Goal: Transaction & Acquisition: Purchase product/service

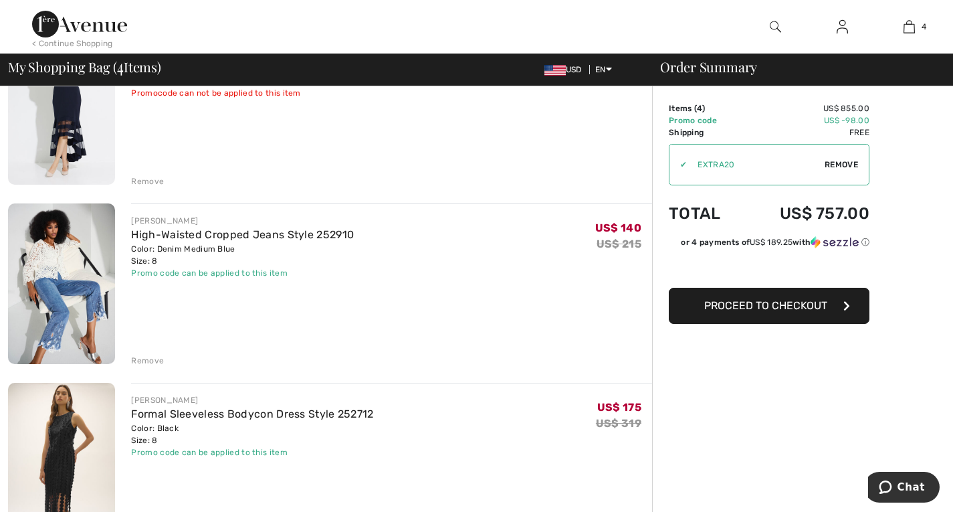
scroll to position [181, 0]
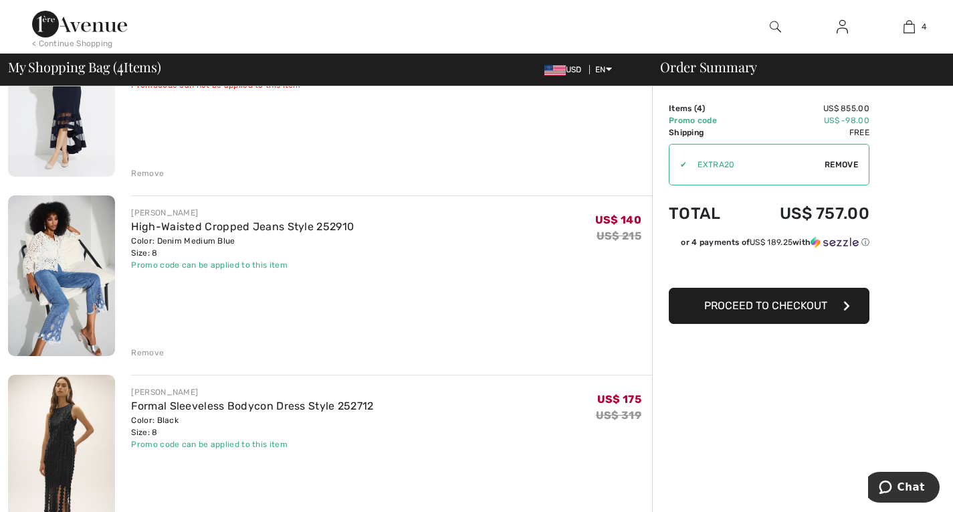
click at [154, 171] on div "Remove" at bounding box center [147, 173] width 33 height 12
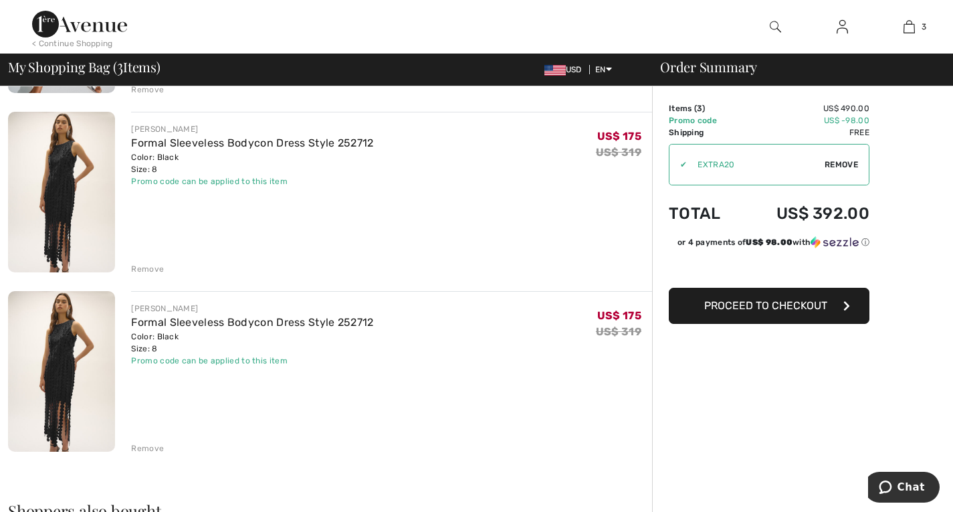
scroll to position [270, 0]
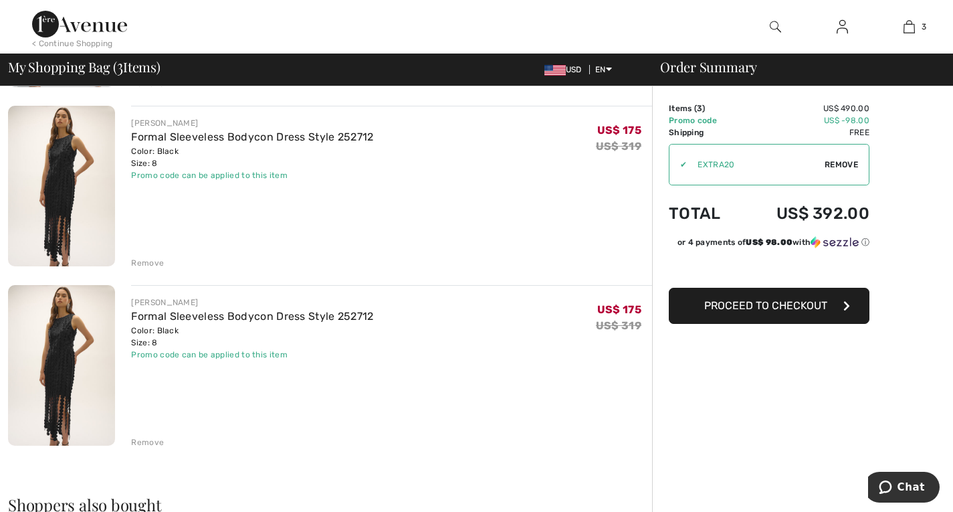
click at [147, 437] on div "Remove" at bounding box center [147, 442] width 33 height 12
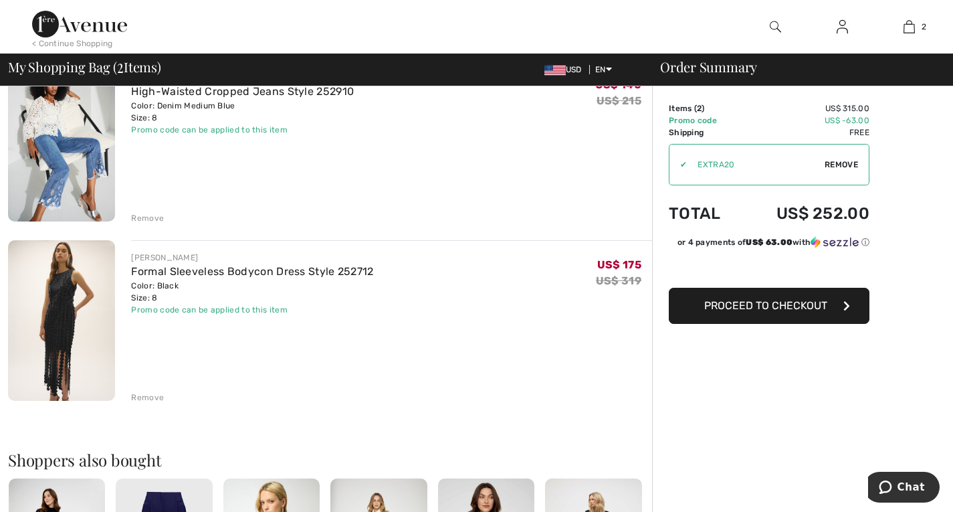
scroll to position [0, 0]
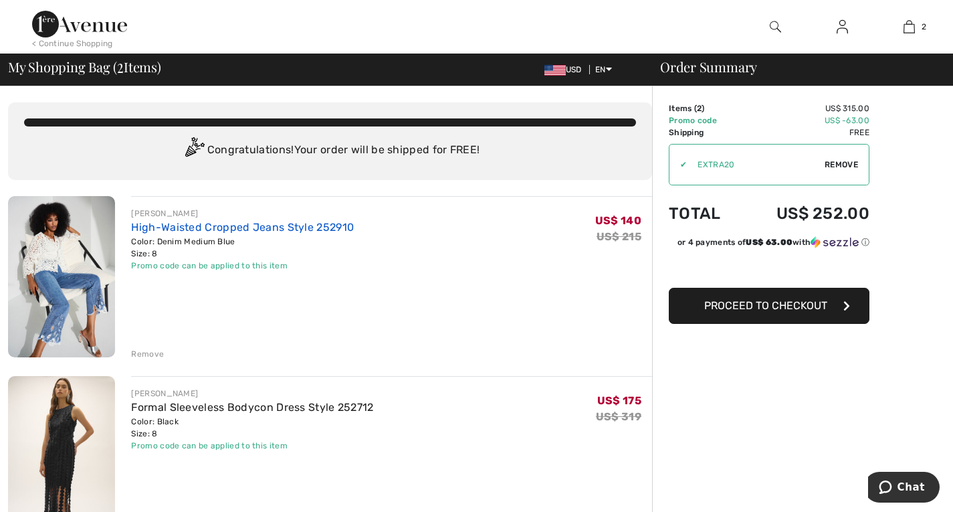
click at [321, 228] on link "High-Waisted Cropped Jeans Style 252910" at bounding box center [242, 227] width 223 height 13
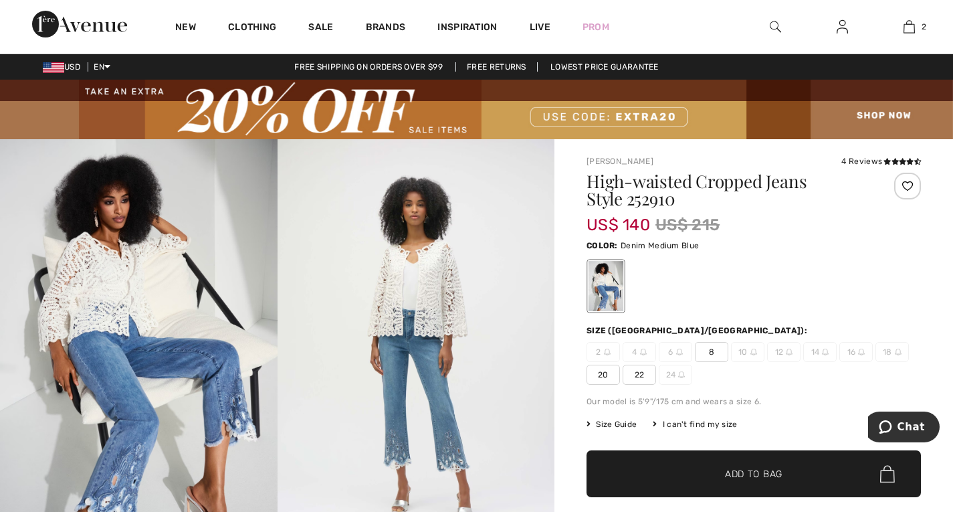
click at [676, 348] on img at bounding box center [679, 351] width 7 height 7
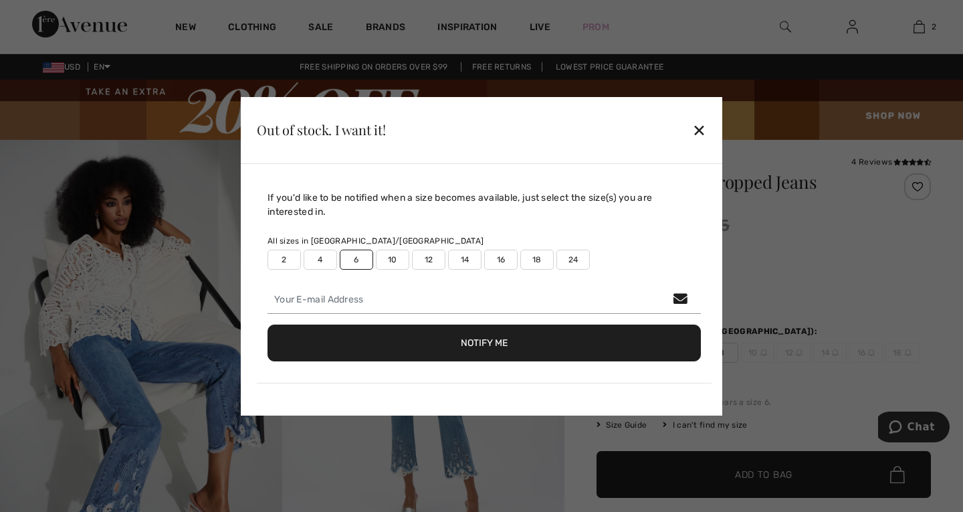
click at [463, 349] on button "Notify Me" at bounding box center [483, 342] width 433 height 37
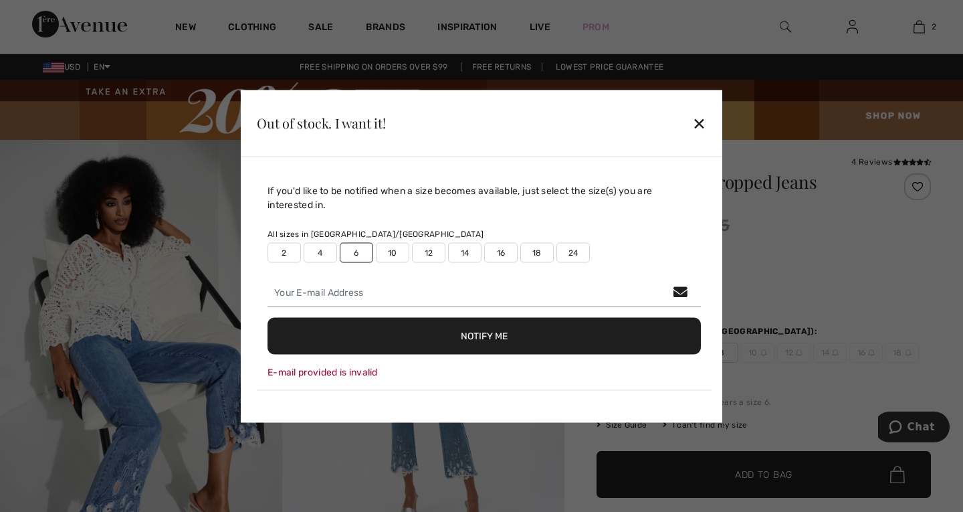
click at [692, 117] on div "✕" at bounding box center [699, 123] width 14 height 28
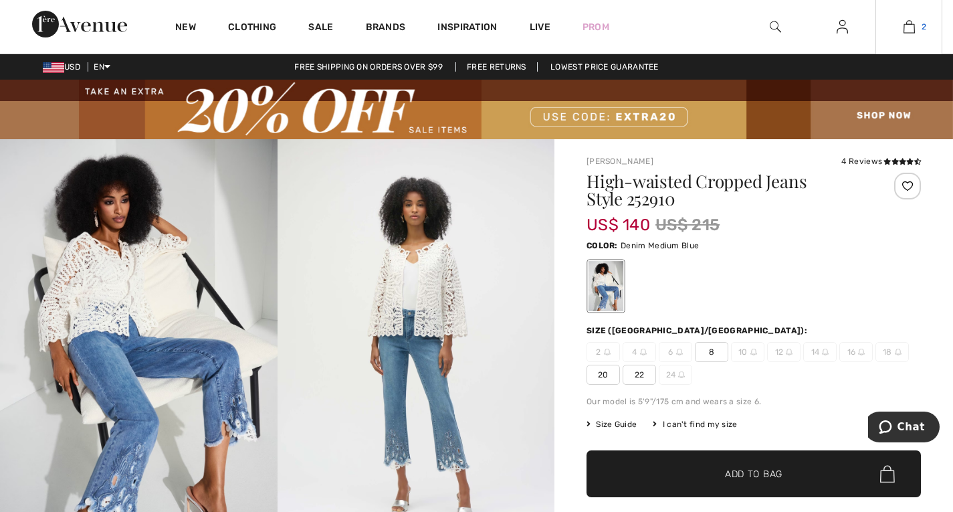
click at [903, 27] on img at bounding box center [908, 27] width 11 height 16
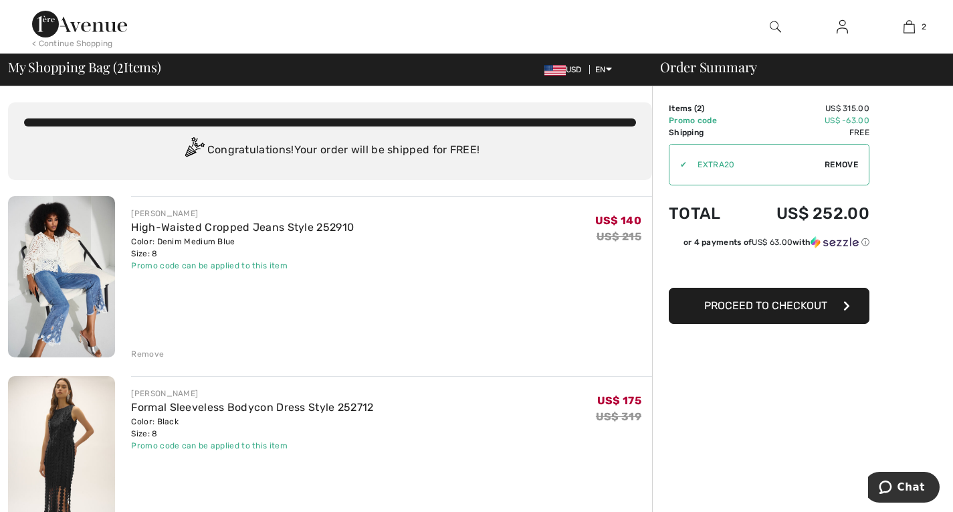
click at [145, 352] on div "Remove" at bounding box center [147, 354] width 33 height 12
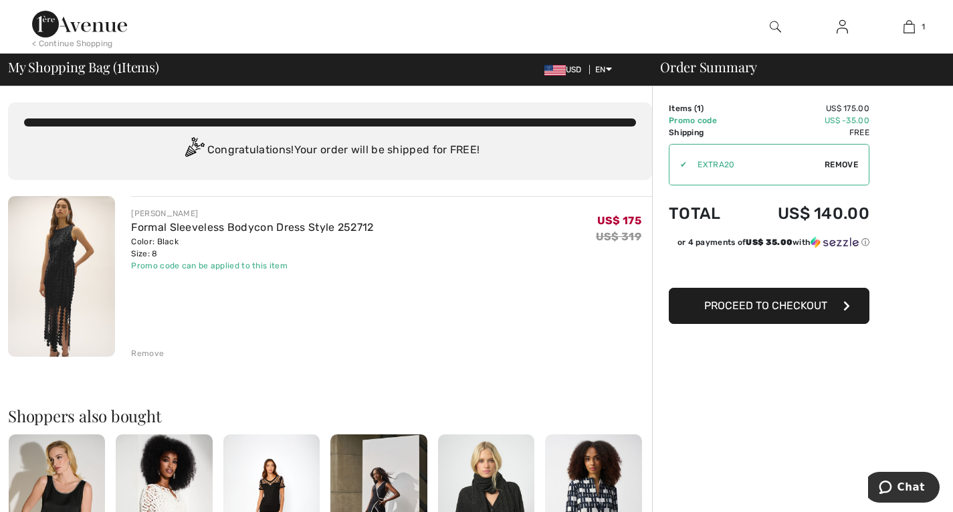
click at [784, 306] on span "Proceed to Checkout" at bounding box center [765, 305] width 123 height 13
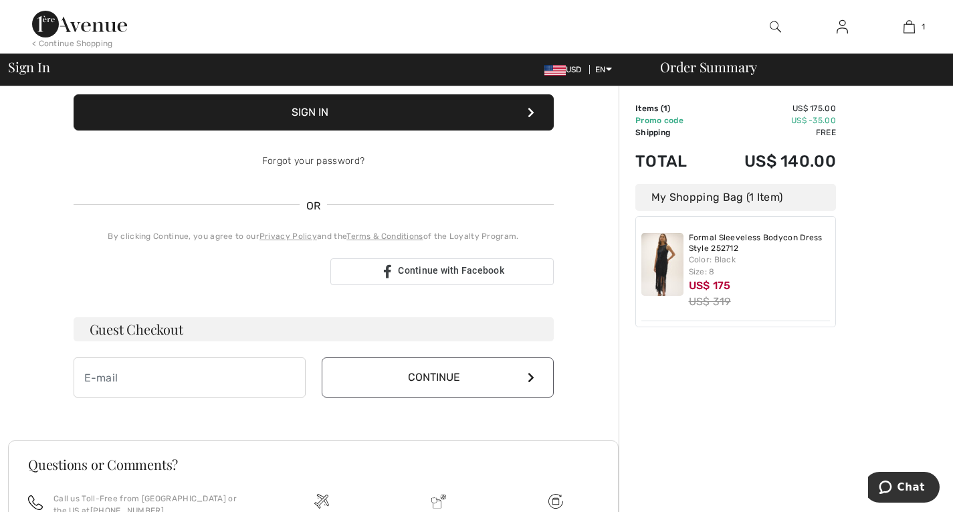
scroll to position [168, 0]
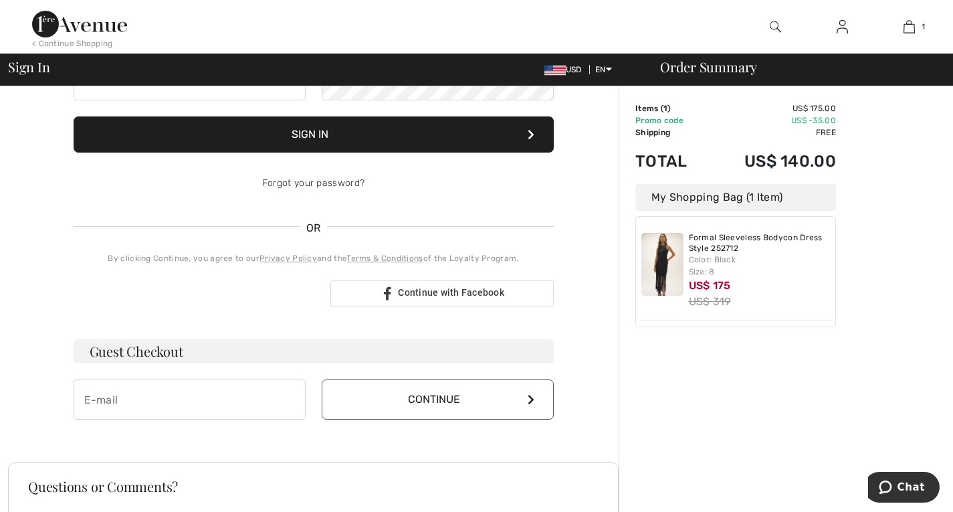
click at [808, 380] on div "Order Summary Details Items ( 1 ) US$ 175.00 Promo code US$ -35.00 Shipping Fre…" at bounding box center [786, 301] width 334 height 766
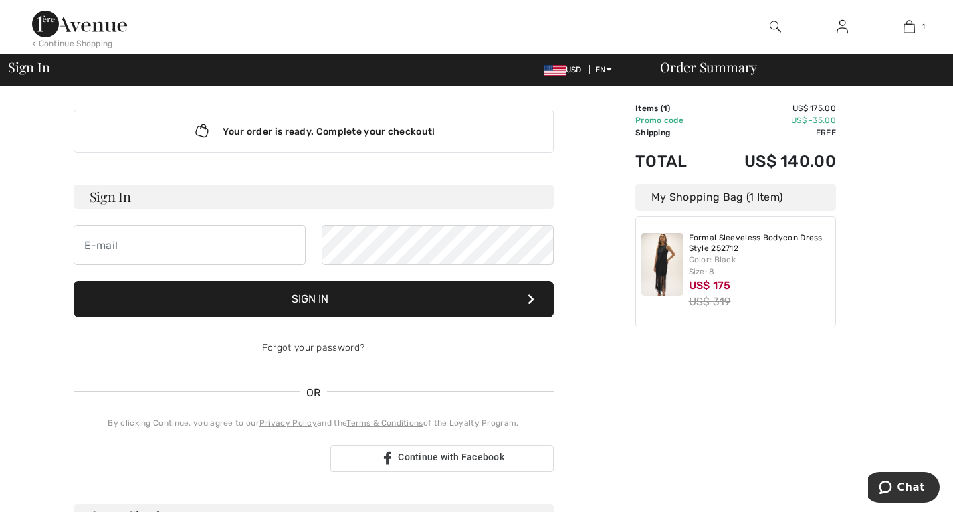
scroll to position [0, 0]
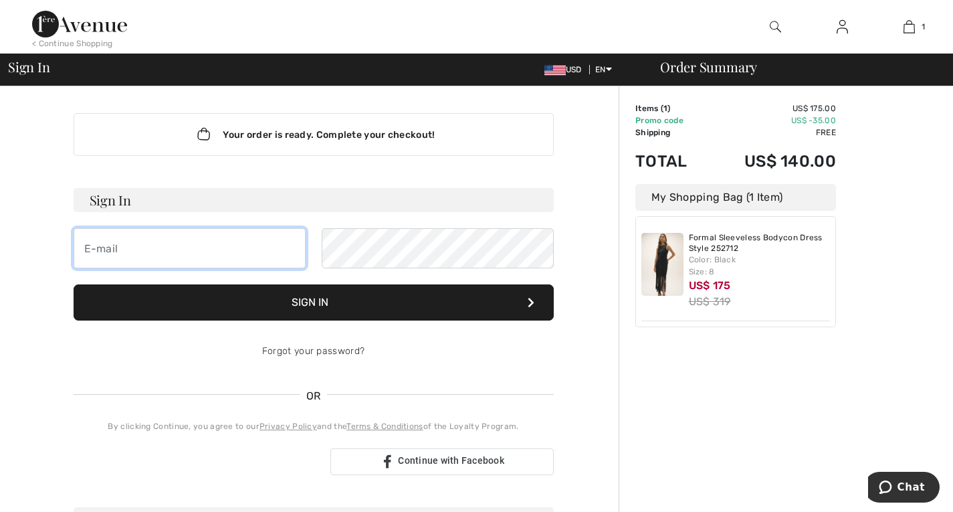
click at [242, 252] on input "email" at bounding box center [190, 248] width 232 height 40
type input "burrins@aol.com"
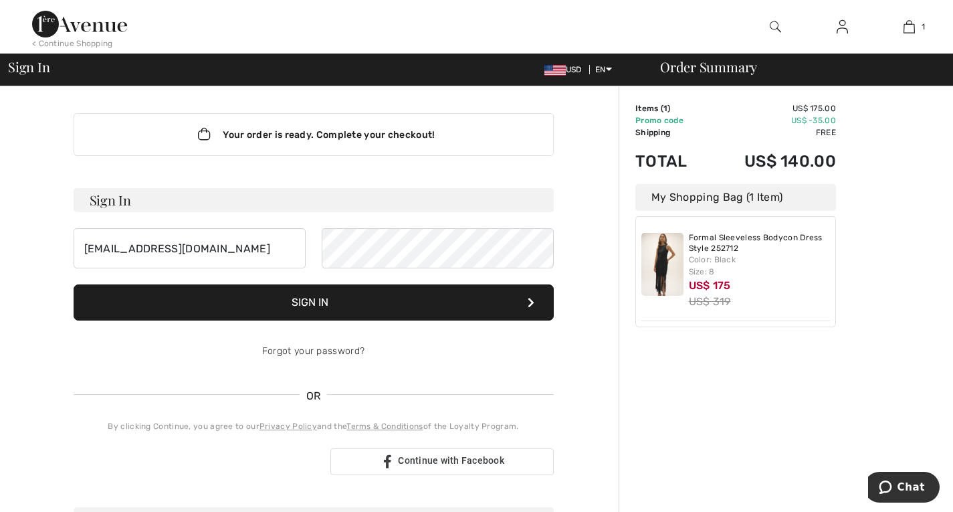
click at [360, 309] on button "Sign In" at bounding box center [314, 302] width 480 height 36
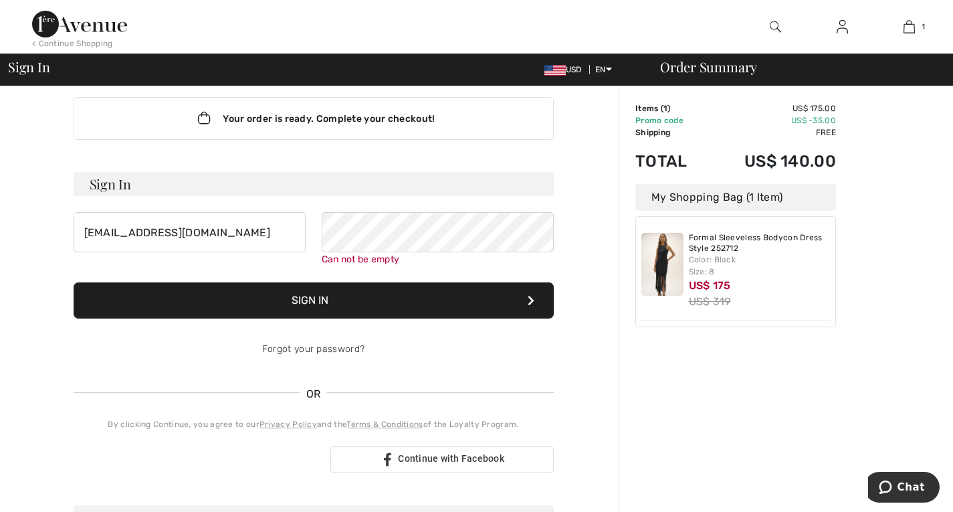
scroll to position [15, 0]
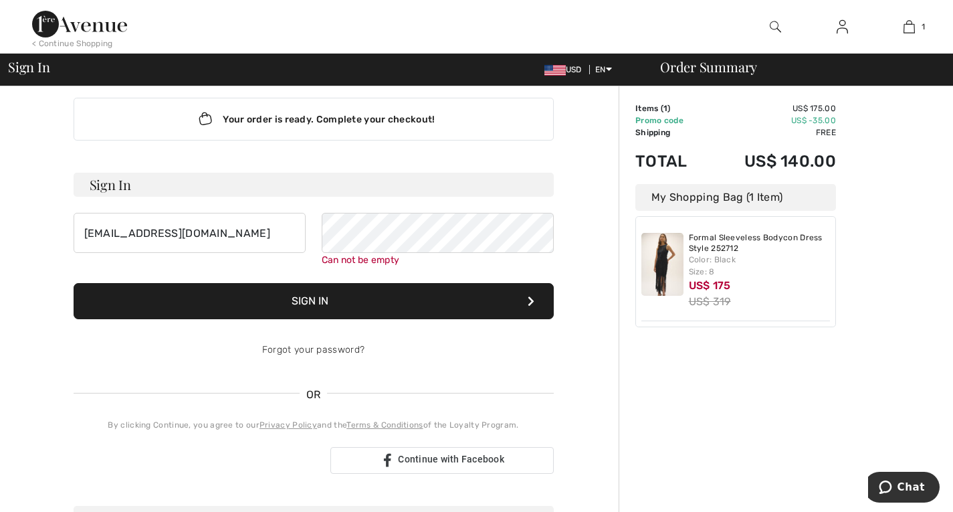
click at [704, 70] on div "Order Summary" at bounding box center [794, 66] width 301 height 13
click at [104, 29] on img at bounding box center [79, 24] width 95 height 27
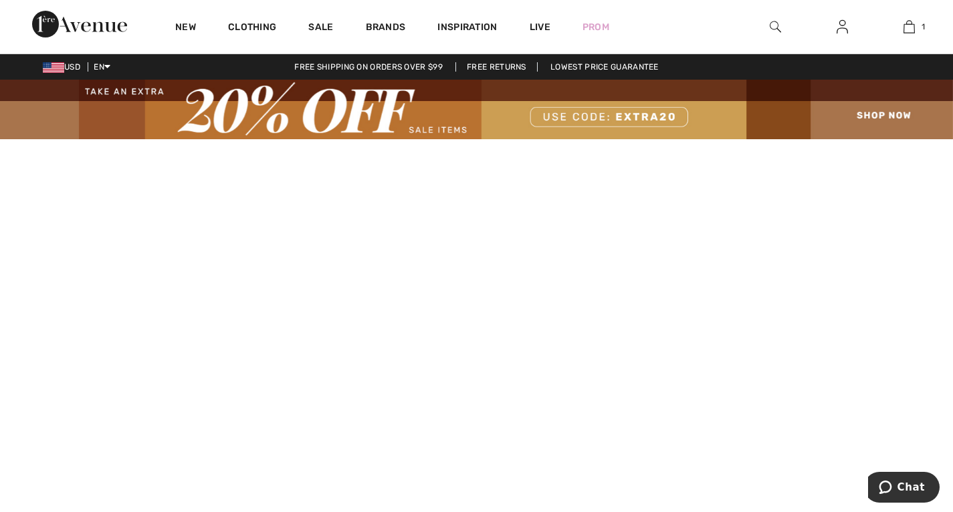
click at [885, 114] on img at bounding box center [476, 110] width 953 height 60
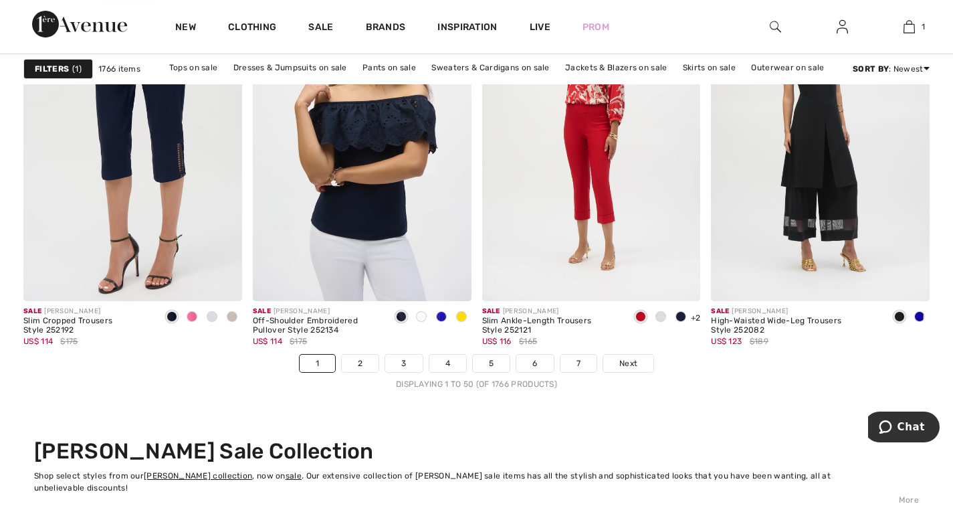
scroll to position [5914, 0]
click at [362, 365] on link "2" at bounding box center [360, 362] width 37 height 17
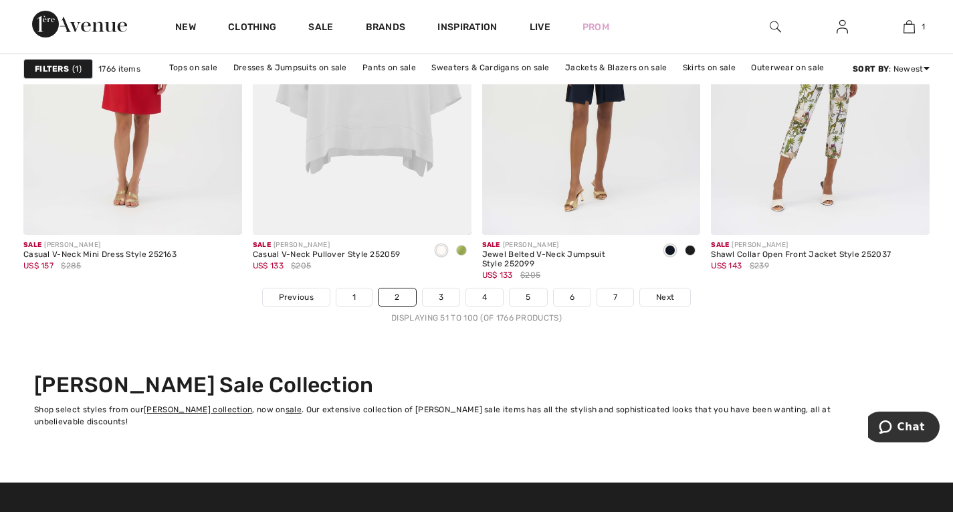
scroll to position [5981, 0]
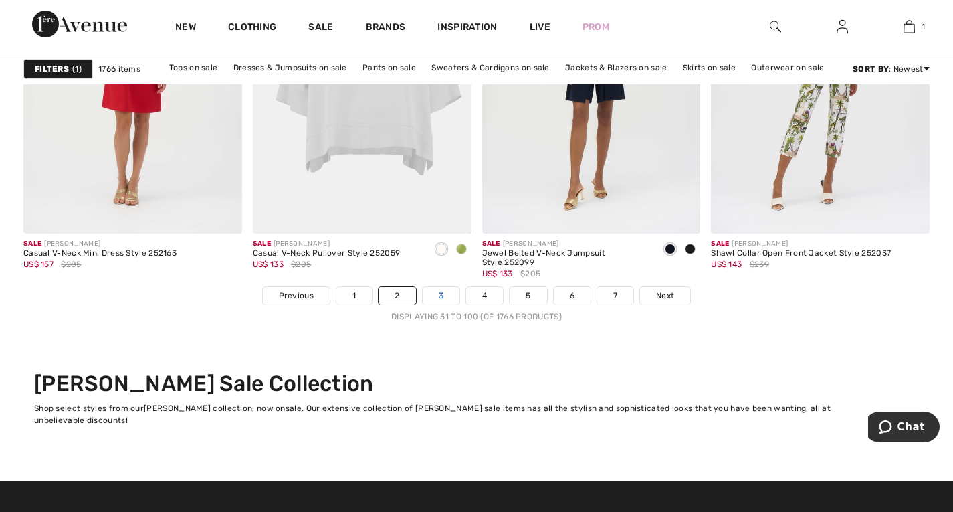
click at [431, 300] on link "3" at bounding box center [441, 295] width 37 height 17
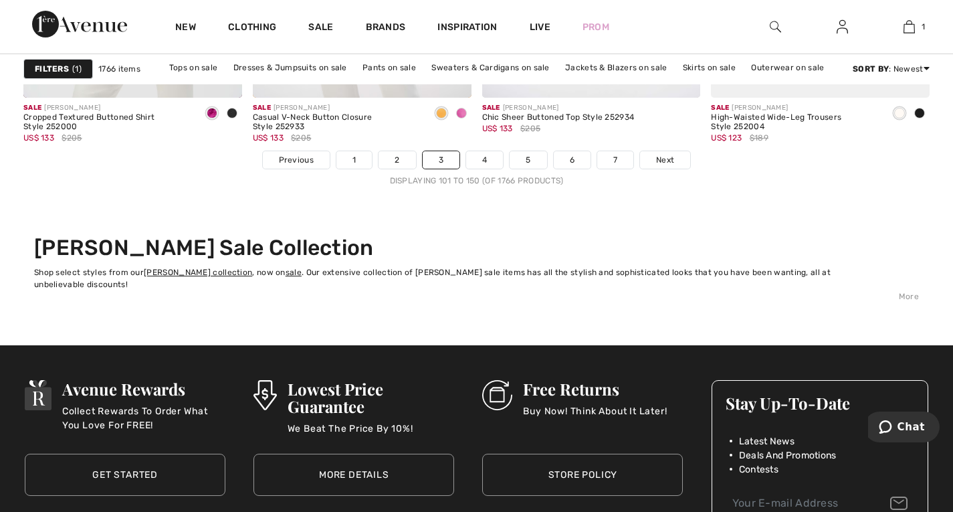
scroll to position [6124, 0]
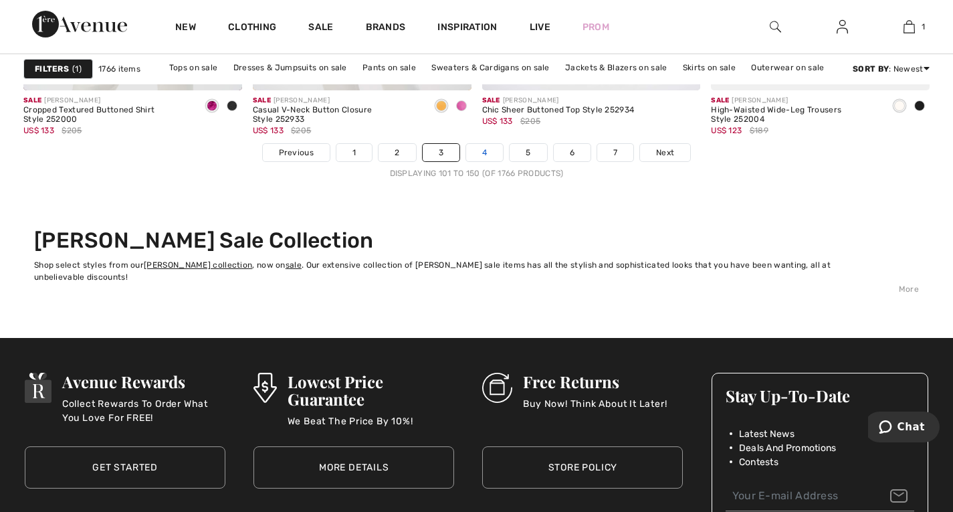
click at [484, 152] on link "4" at bounding box center [484, 152] width 37 height 17
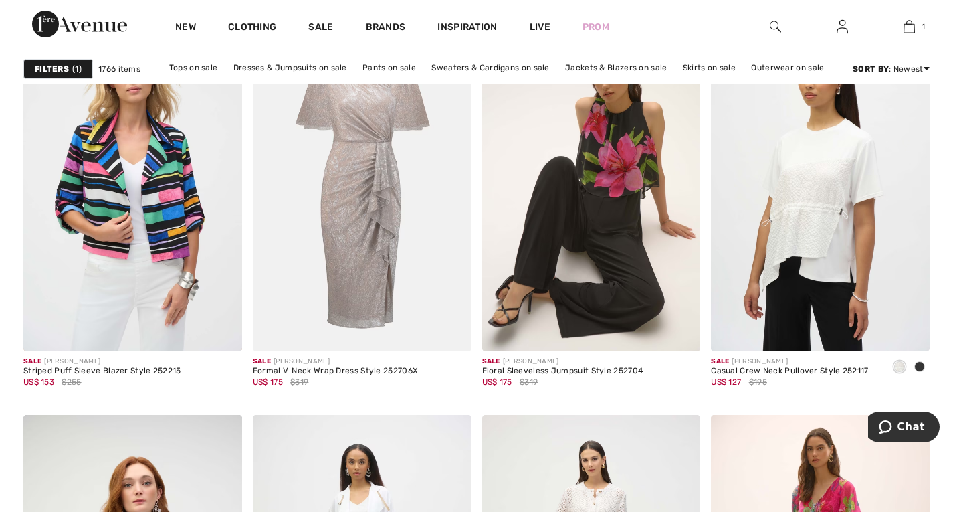
scroll to position [1039, 0]
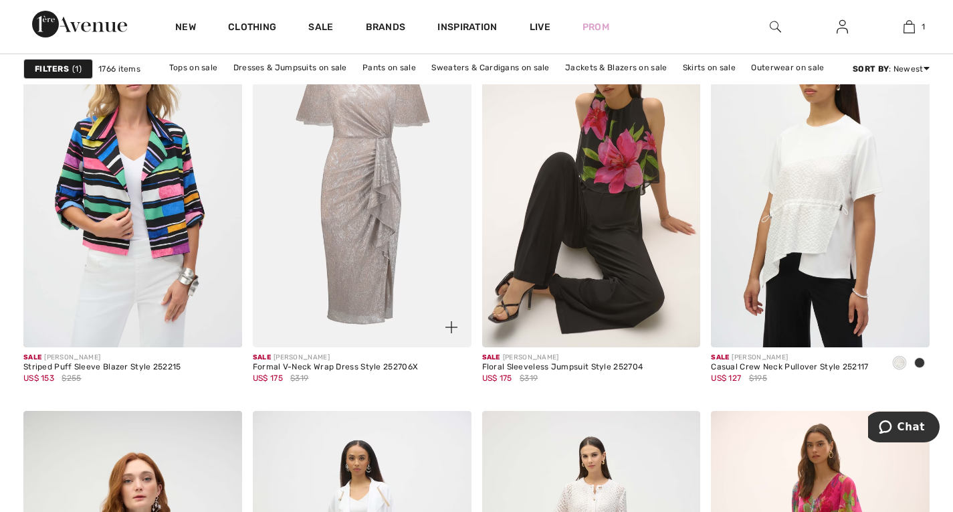
click at [385, 244] on img at bounding box center [362, 183] width 219 height 328
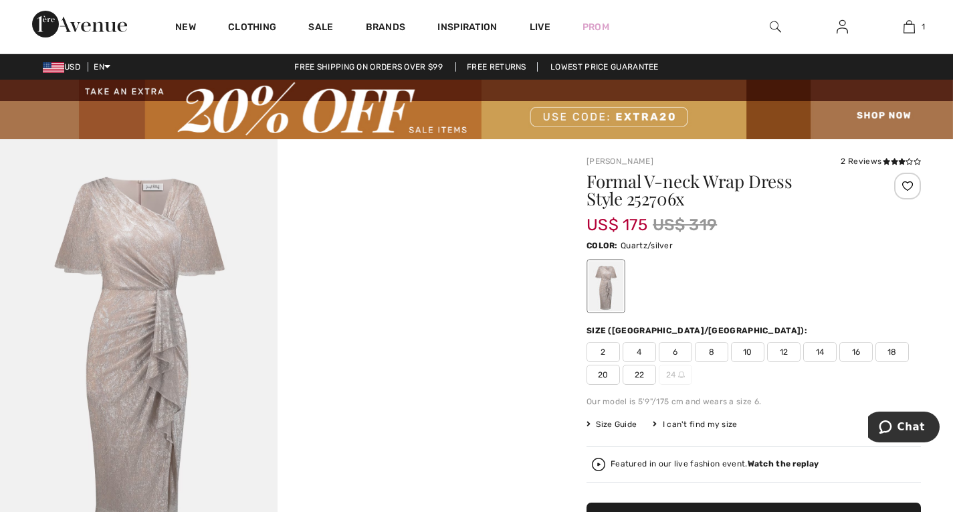
click at [712, 351] on span "8" at bounding box center [711, 352] width 33 height 20
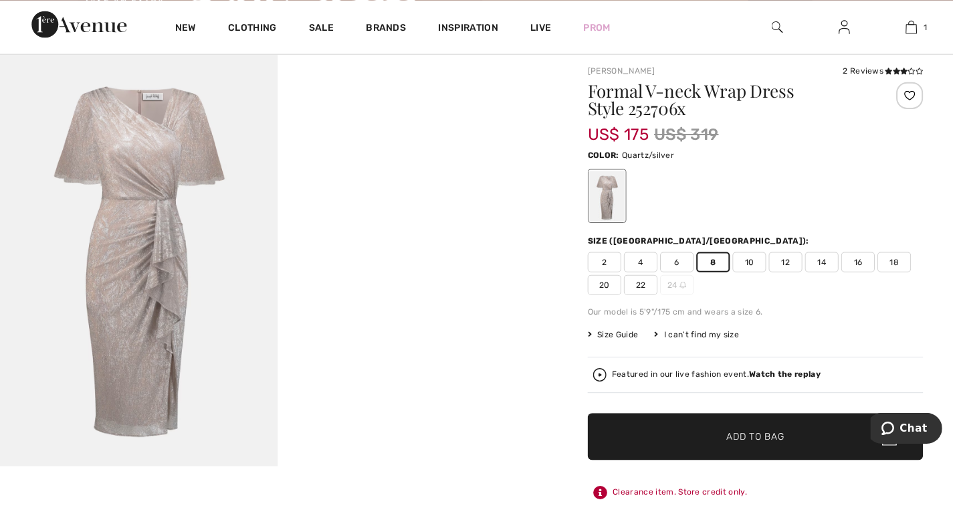
scroll to position [90, 0]
click at [673, 426] on span "✔ Added to Bag Add to Bag" at bounding box center [753, 435] width 334 height 47
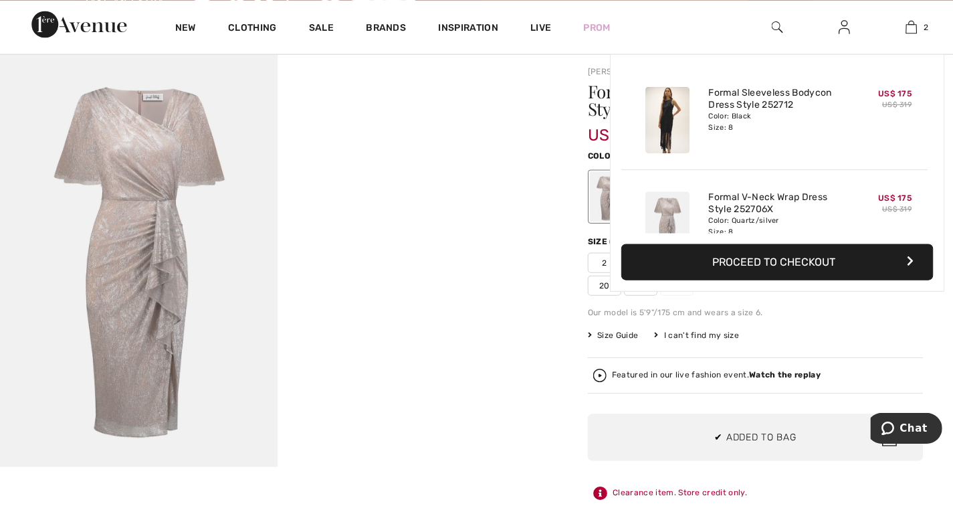
scroll to position [41, 0]
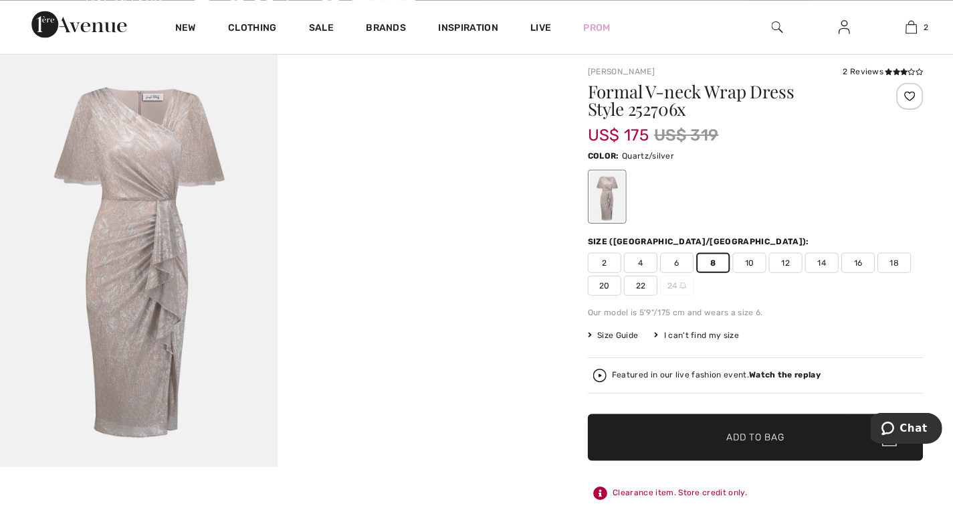
click at [690, 257] on span "6" at bounding box center [675, 261] width 33 height 20
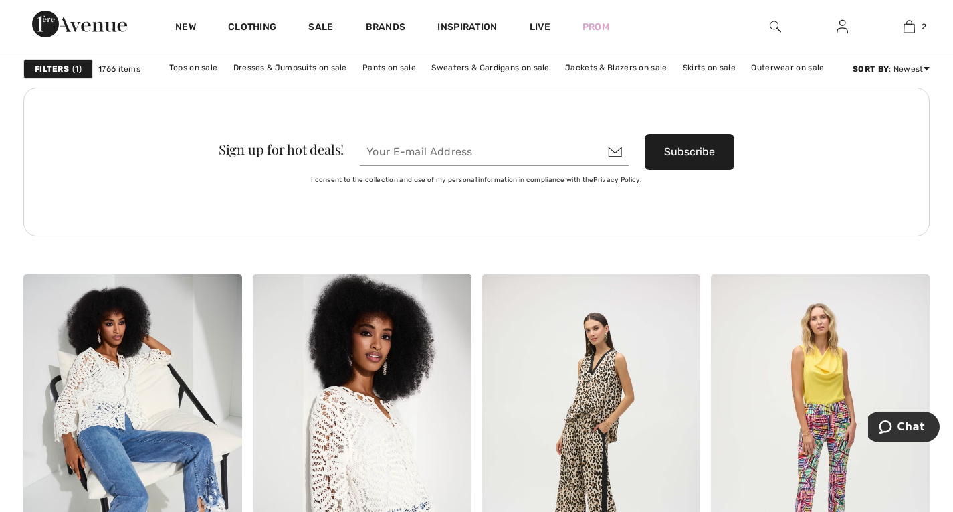
scroll to position [4832, 0]
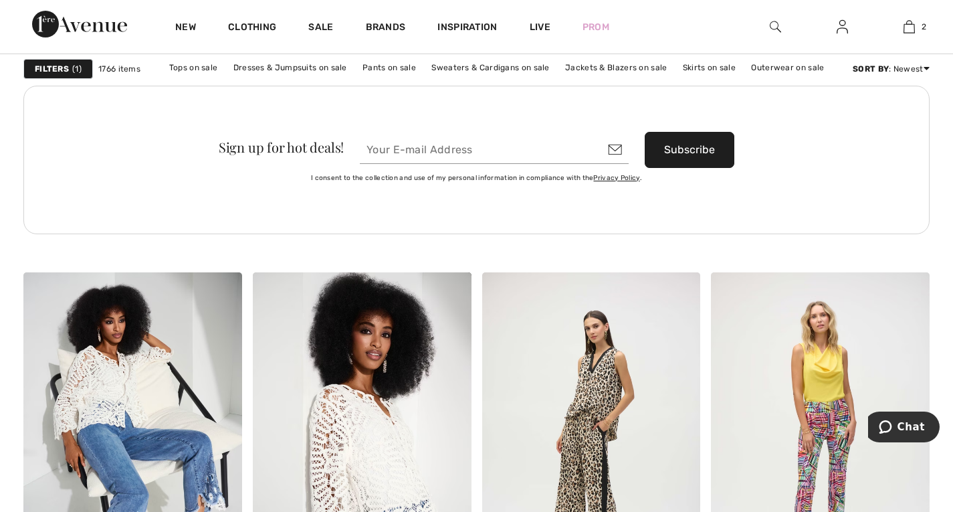
click at [478, 150] on input "email" at bounding box center [494, 150] width 269 height 28
type input "[EMAIL_ADDRESS][DOMAIN_NAME]"
click at [645, 132] on button "Subscribe" at bounding box center [690, 150] width 90 height 36
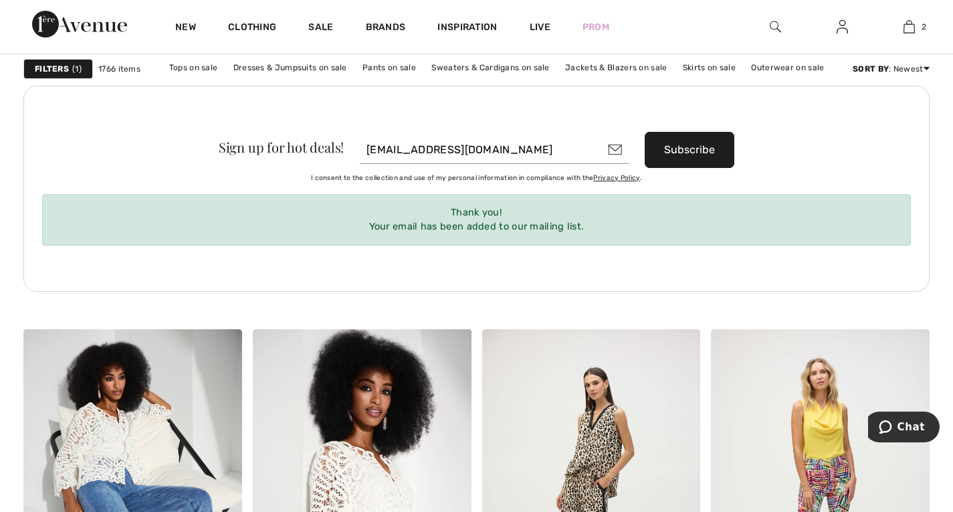
click at [885, 114] on div "Sign up for hot deals! burrins@aol.com Subscribe I consent to the collection an…" at bounding box center [476, 189] width 906 height 206
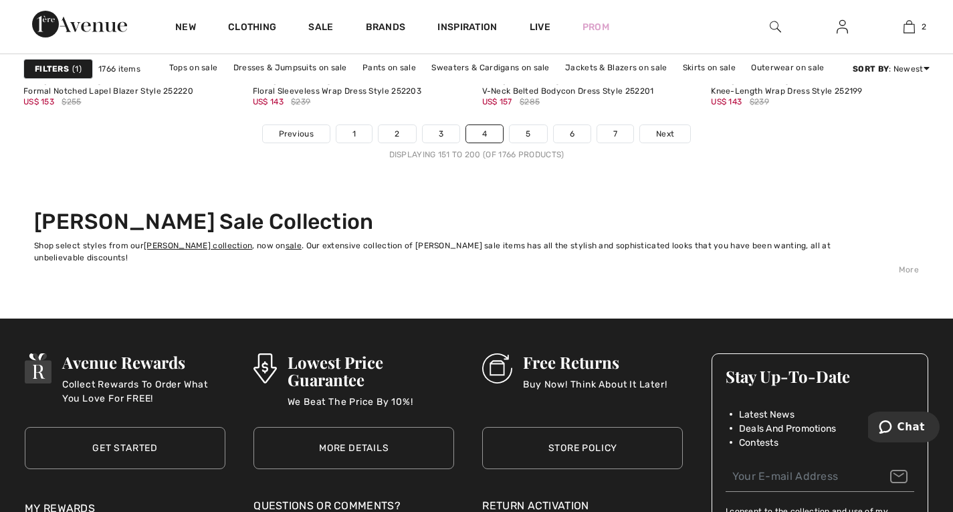
scroll to position [6203, 0]
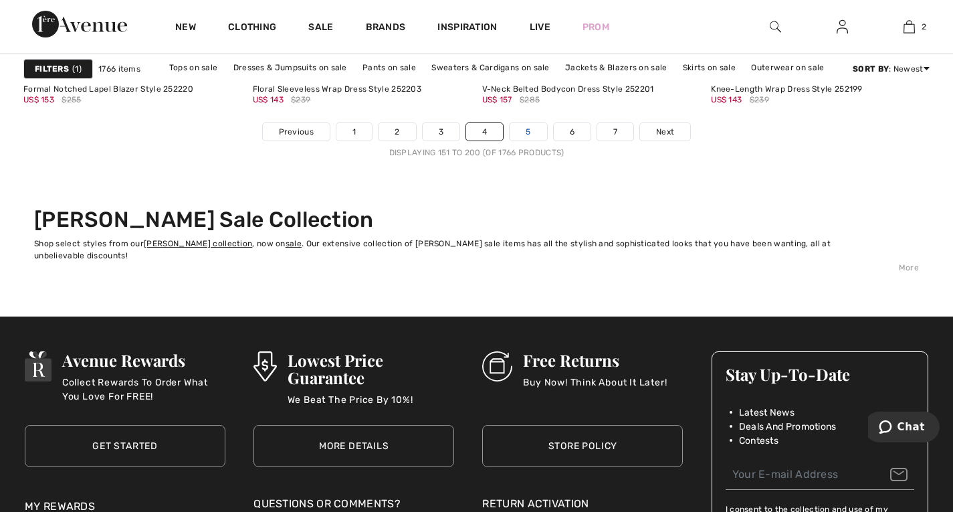
click at [537, 135] on link "5" at bounding box center [528, 131] width 37 height 17
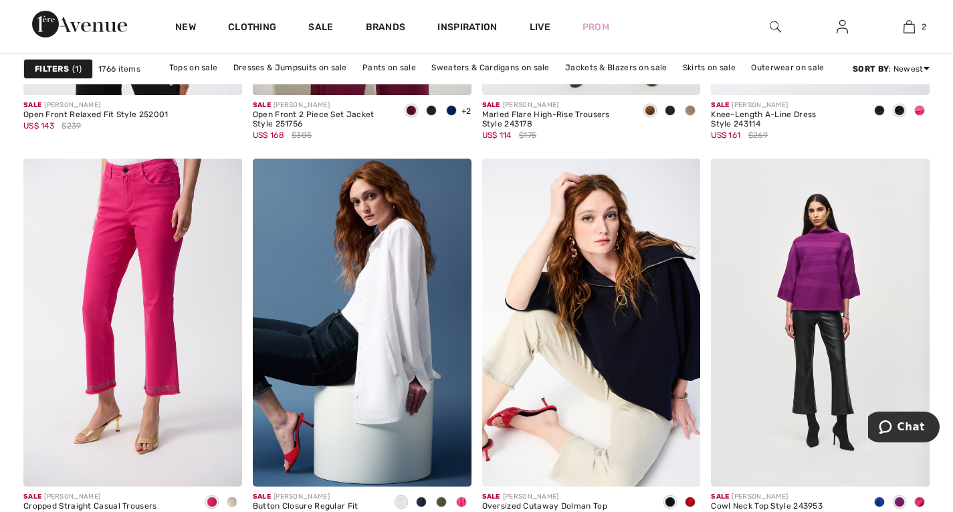
scroll to position [2617, 0]
